Goal: Information Seeking & Learning: Learn about a topic

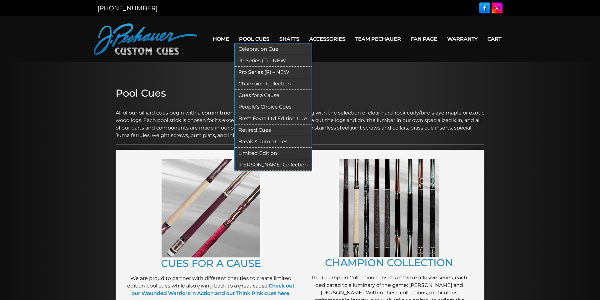
click at [255, 73] on link "Pro Series (R) – NEW" at bounding box center [273, 73] width 77 height 12
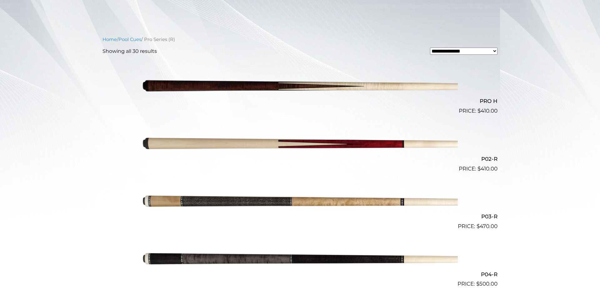
scroll to position [143, 0]
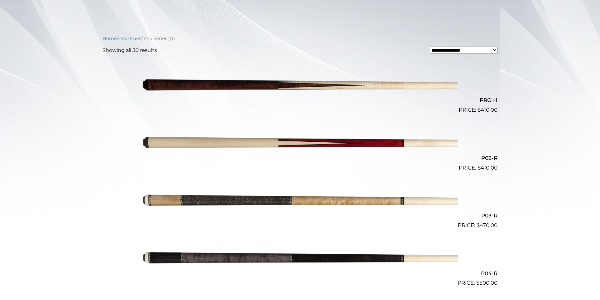
click at [242, 144] on img at bounding box center [300, 143] width 316 height 53
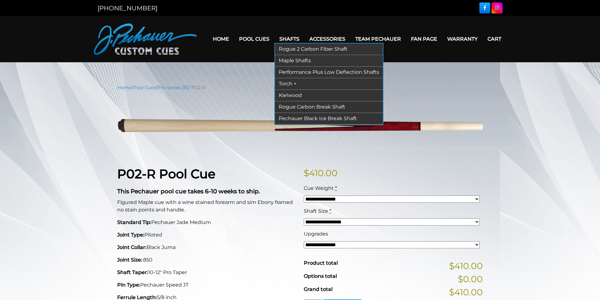
click at [302, 50] on link "Rogue 2 Carbon Fiber Shaft" at bounding box center [329, 49] width 108 height 12
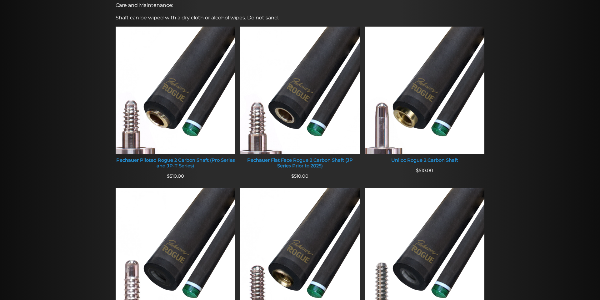
scroll to position [246, 0]
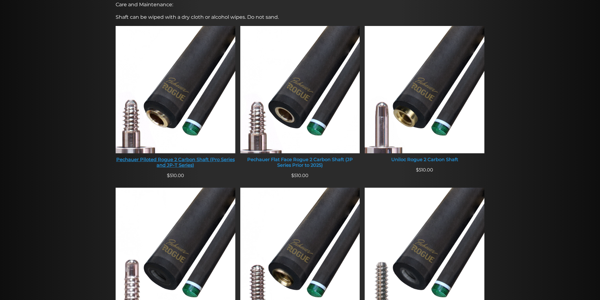
click at [199, 104] on img at bounding box center [176, 89] width 120 height 127
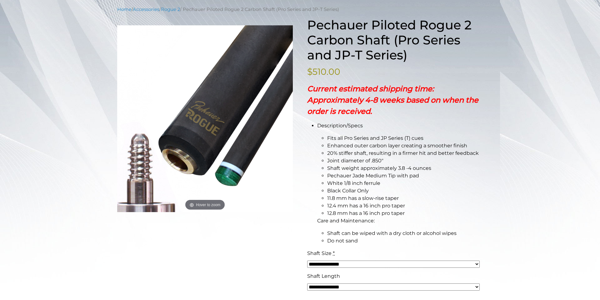
scroll to position [80, 0]
